Goal: Find specific page/section: Find specific page/section

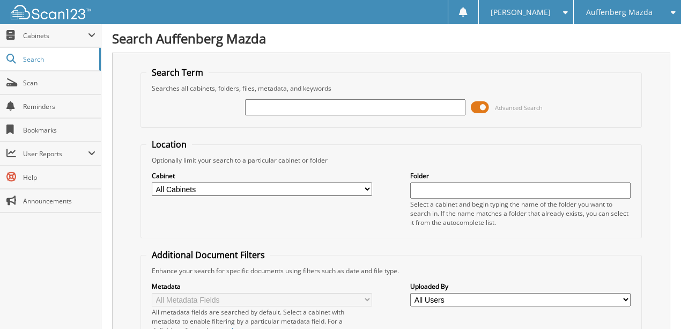
click at [273, 106] on input "text" at bounding box center [355, 107] width 220 height 16
type input "23214F"
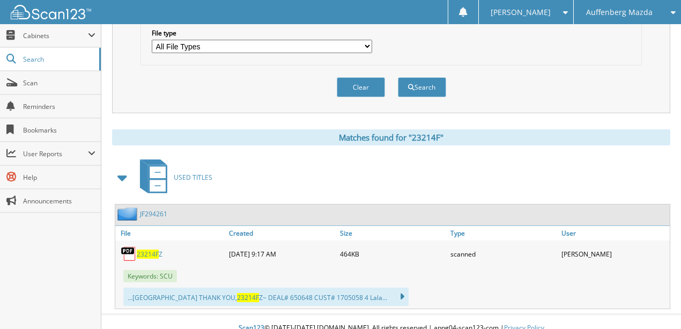
scroll to position [359, 0]
click at [146, 249] on span "23214F" at bounding box center [148, 253] width 22 height 9
click at [370, 77] on button "Clear" at bounding box center [361, 87] width 48 height 20
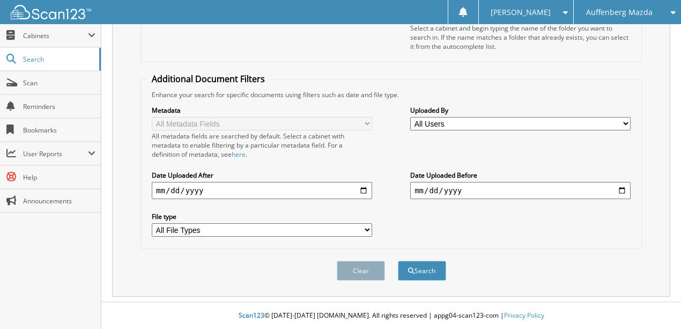
scroll to position [166, 0]
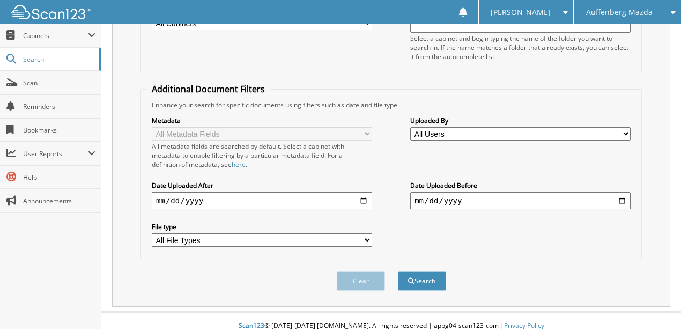
click at [629, 9] on span "Auffenberg Mazda" at bounding box center [619, 12] width 66 height 6
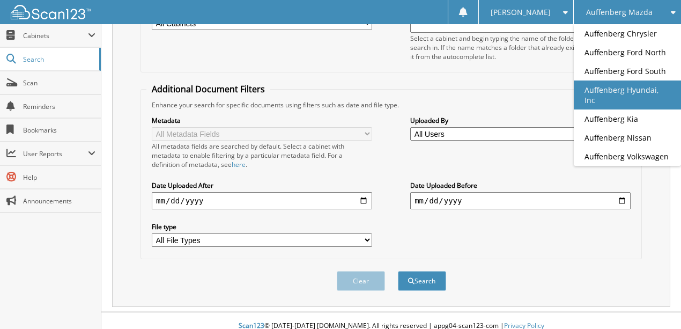
click at [613, 83] on link "Auffenberg Hyundai, Inc" at bounding box center [627, 94] width 107 height 29
